Goal: Task Accomplishment & Management: Manage account settings

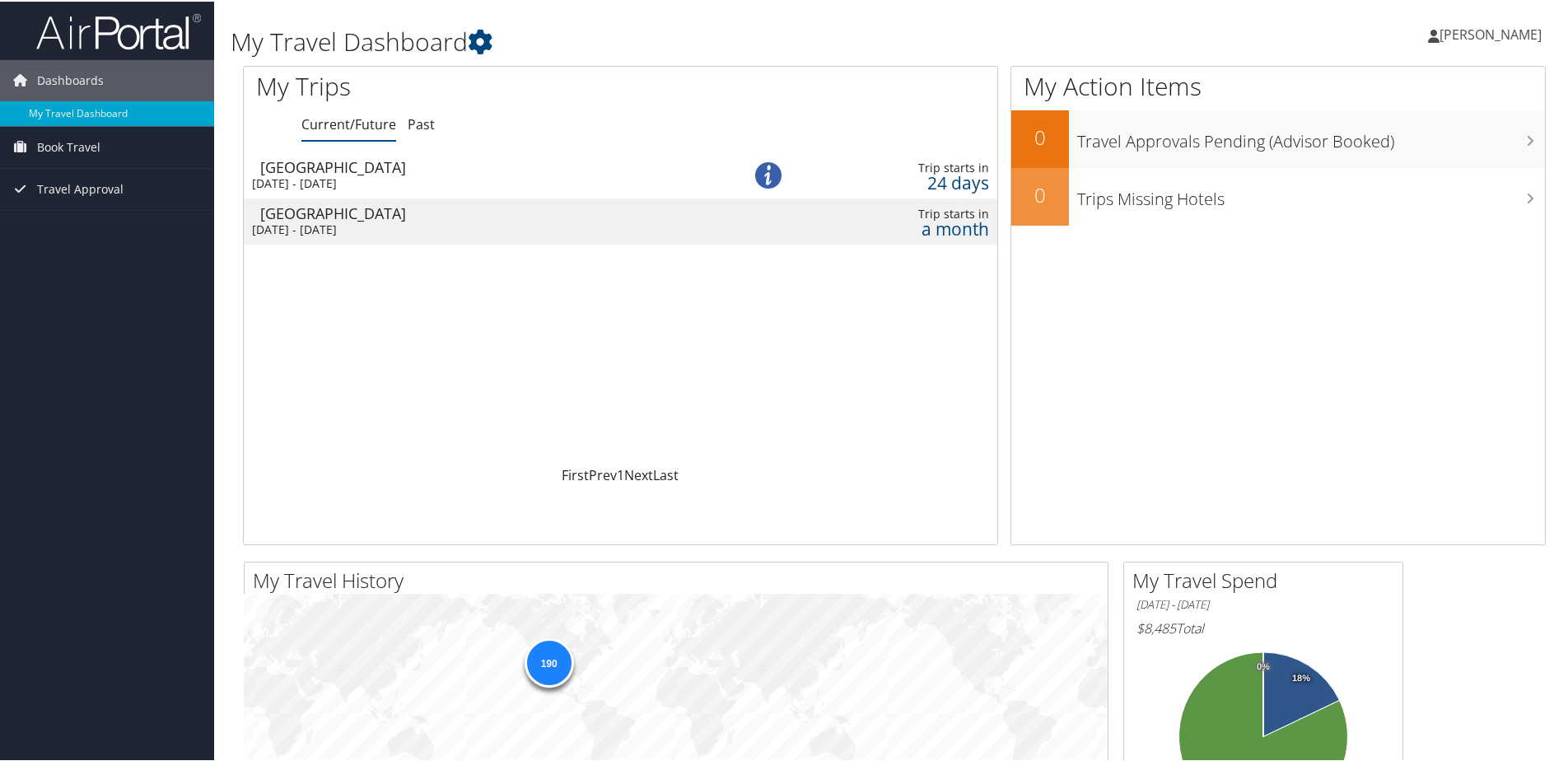
click at [1469, 30] on span "[PERSON_NAME]" at bounding box center [1490, 33] width 102 height 18
click at [1385, 91] on link "My Settings" at bounding box center [1447, 90] width 183 height 28
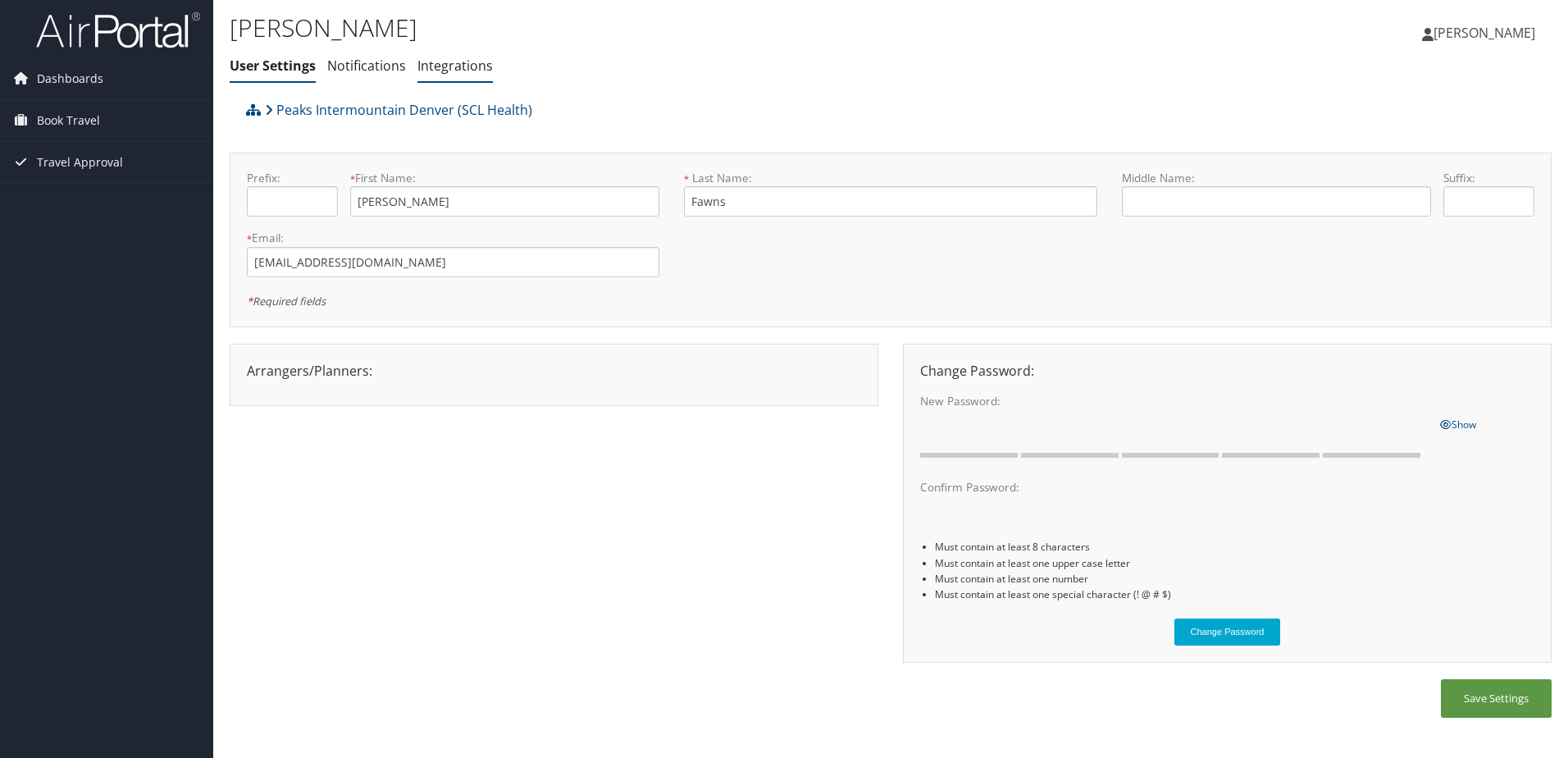
click at [435, 64] on link "Integrations" at bounding box center [454, 65] width 75 height 18
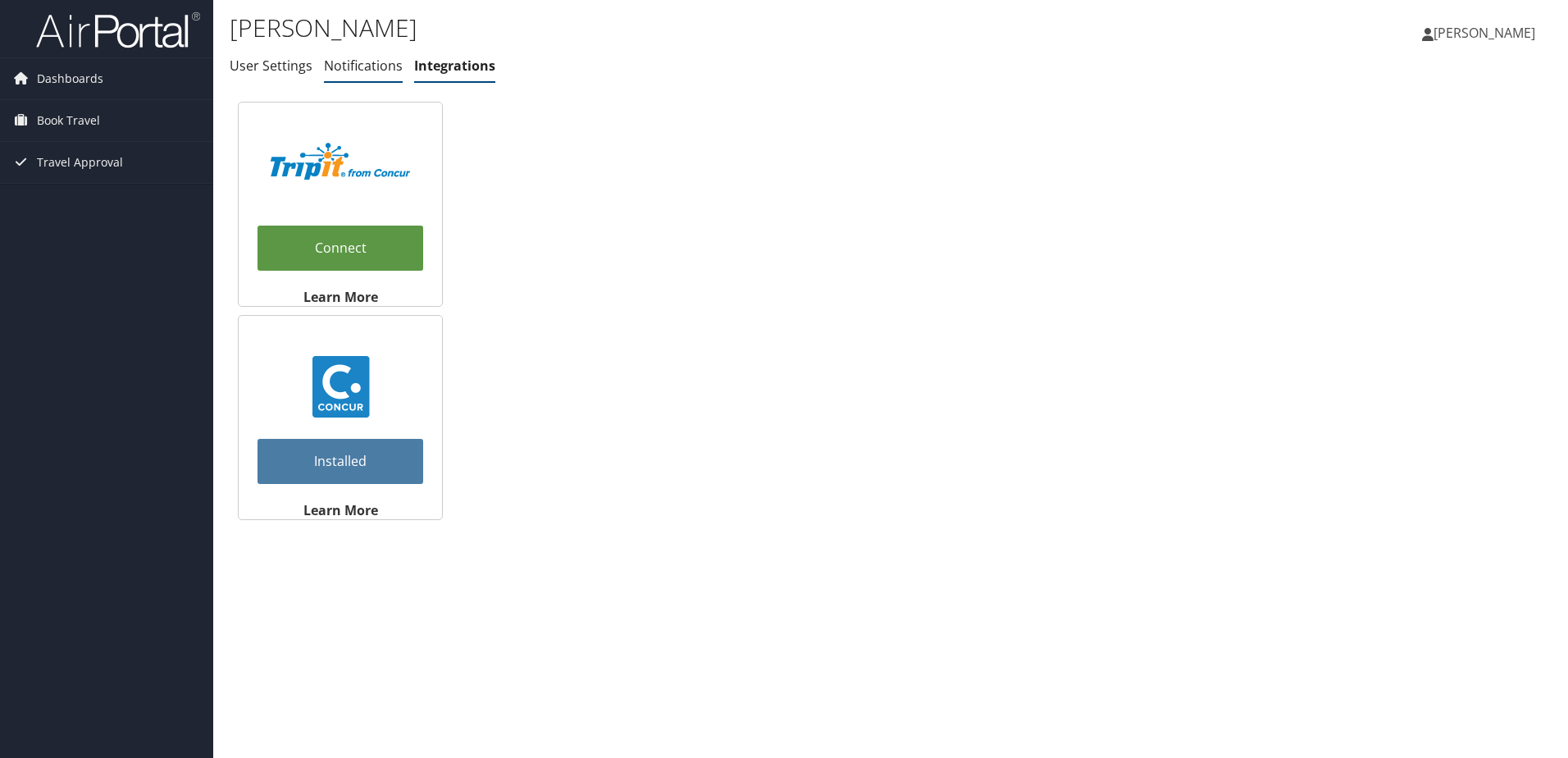
click at [365, 66] on link "Notifications" at bounding box center [363, 65] width 79 height 18
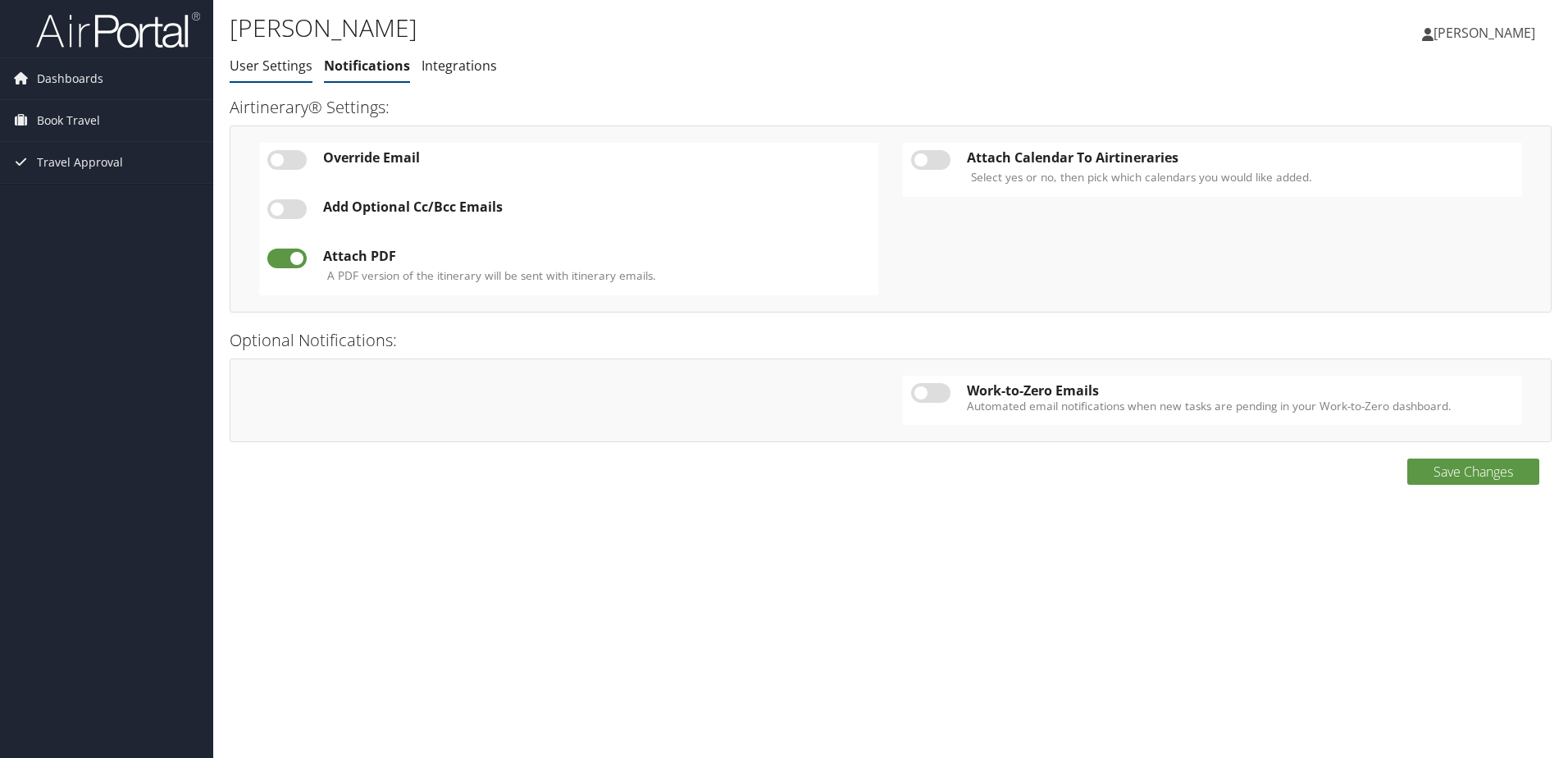
click at [255, 64] on link "User Settings" at bounding box center [271, 65] width 83 height 18
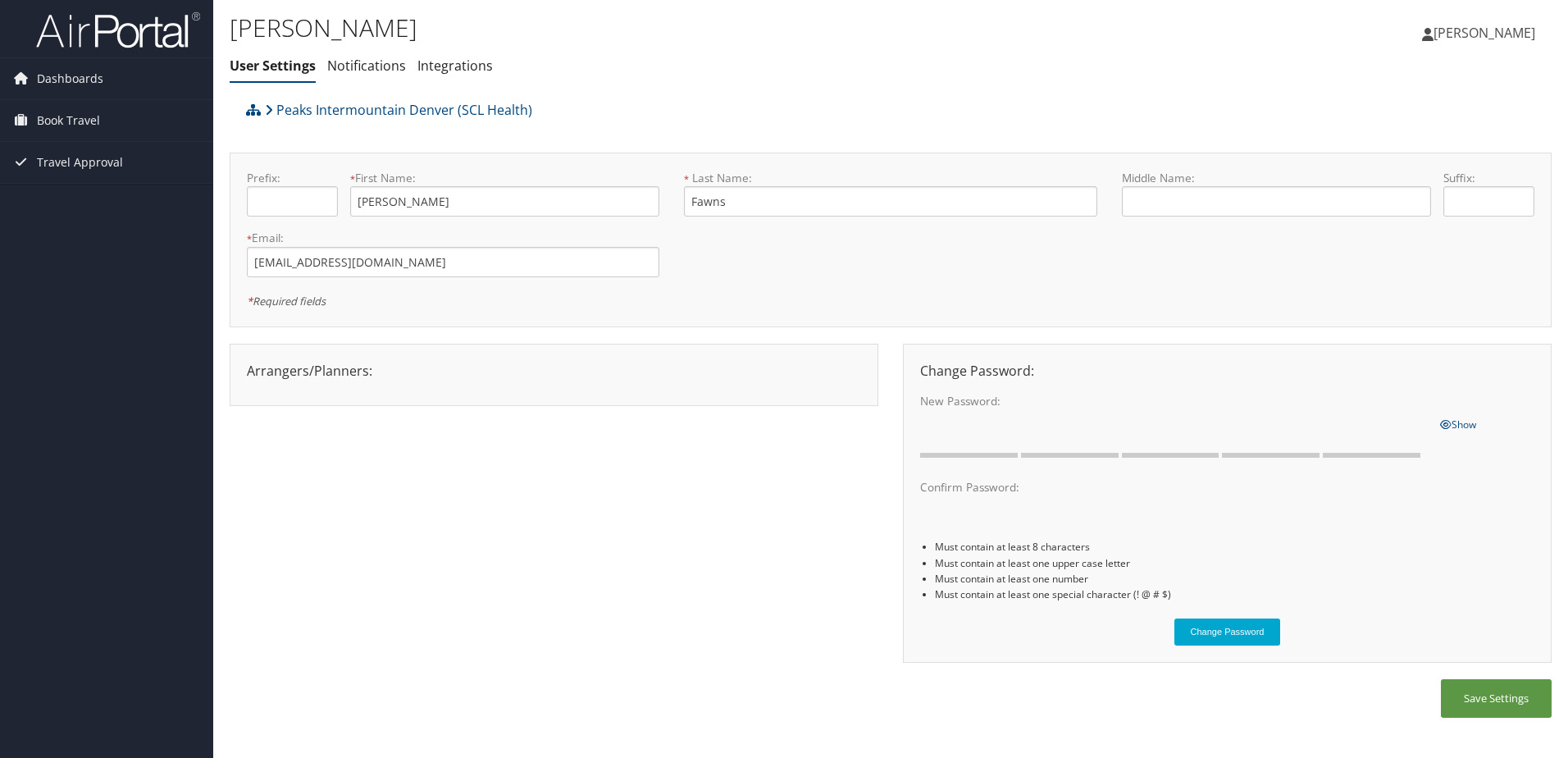
click at [1490, 39] on span "[PERSON_NAME]" at bounding box center [1483, 33] width 101 height 18
click at [1405, 146] on link "View Travel Profile" at bounding box center [1442, 146] width 183 height 28
